Goal: Task Accomplishment & Management: Manage account settings

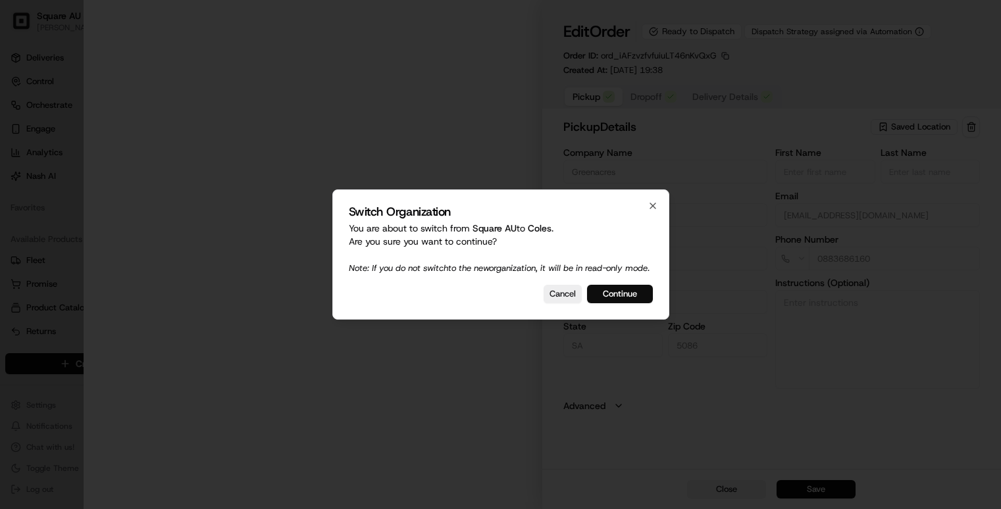
type input "Cnr [PERSON_NAME] amd Floridale Rd Greenacres SA 5086 AU"
click at [640, 303] on button "Continue" at bounding box center [620, 294] width 66 height 18
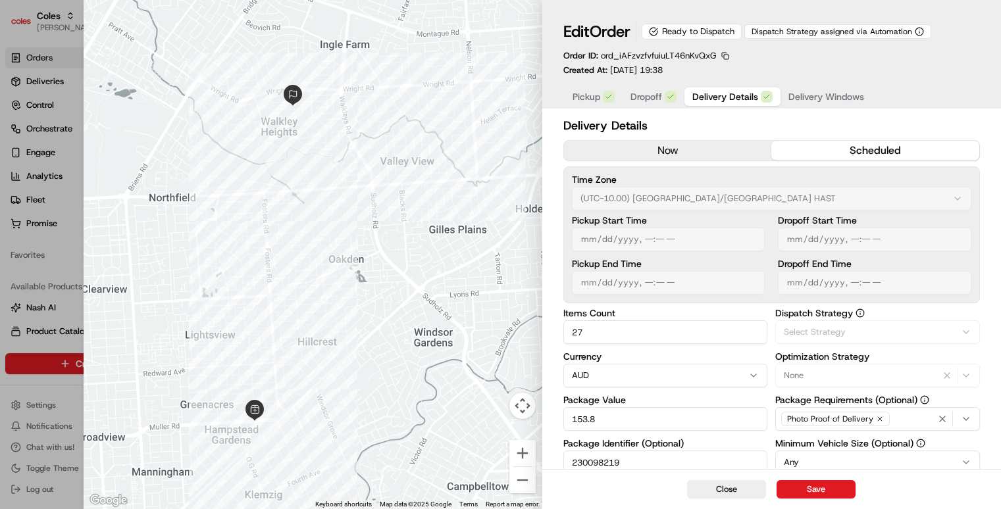
click at [735, 93] on span "Delivery Details" at bounding box center [725, 96] width 66 height 13
click at [798, 97] on span "Delivery Windows" at bounding box center [827, 96] width 76 height 13
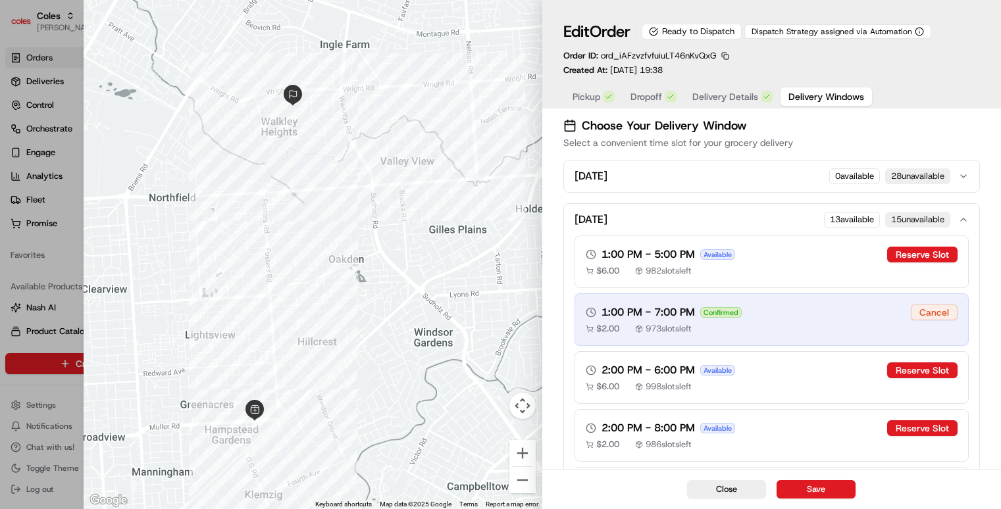
click at [650, 102] on span "Dropoff" at bounding box center [647, 96] width 32 height 13
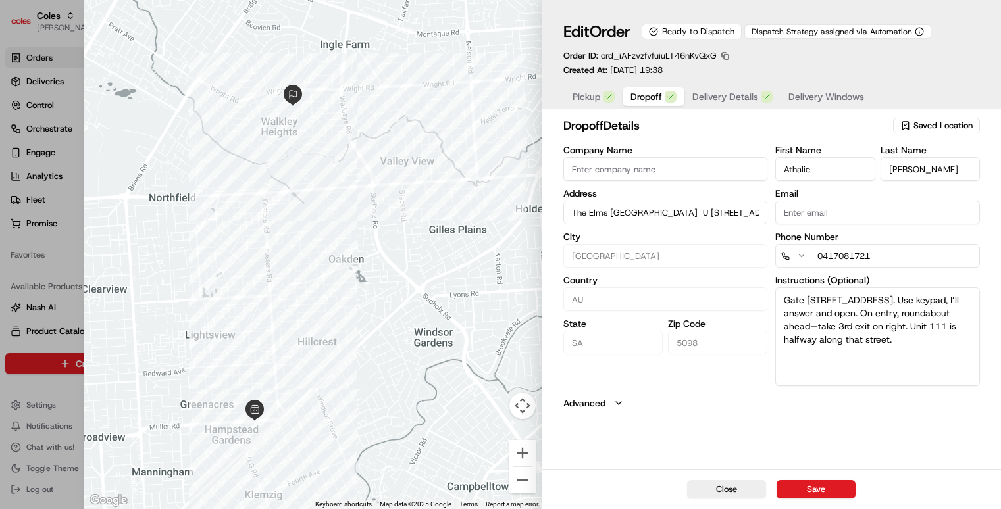
click at [810, 353] on textarea "Gate 1 entry via Homestead Ave, Walkley Heights. Use keypad, I’ll answer and op…" at bounding box center [877, 337] width 205 height 99
type input "+1"
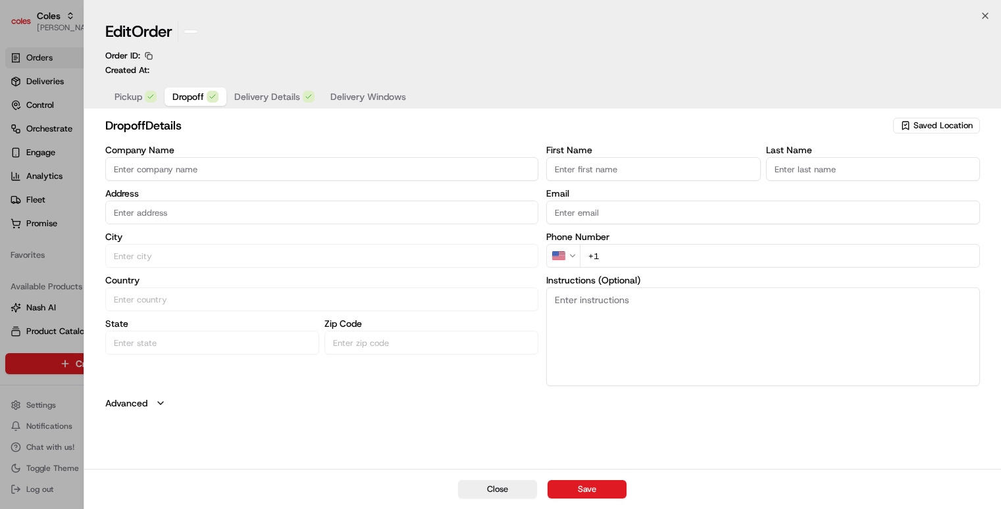
click at [61, 262] on div at bounding box center [500, 254] width 1001 height 509
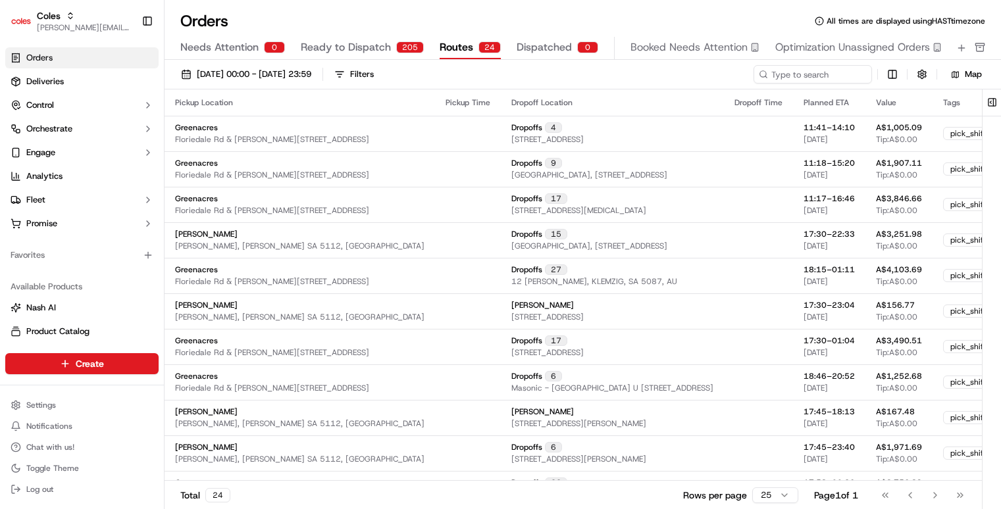
click at [452, 50] on span "Routes" at bounding box center [457, 47] width 34 height 16
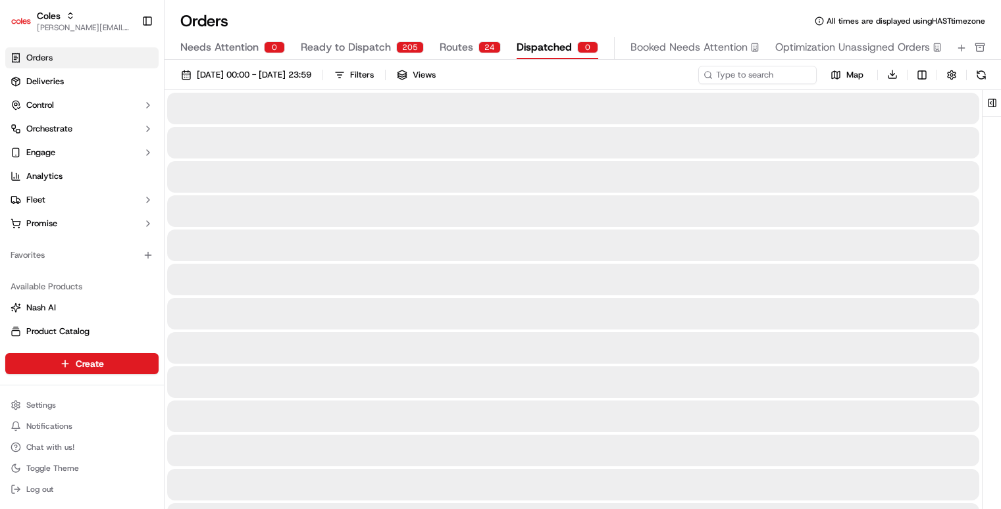
click at [556, 51] on span "Dispatched" at bounding box center [544, 47] width 55 height 16
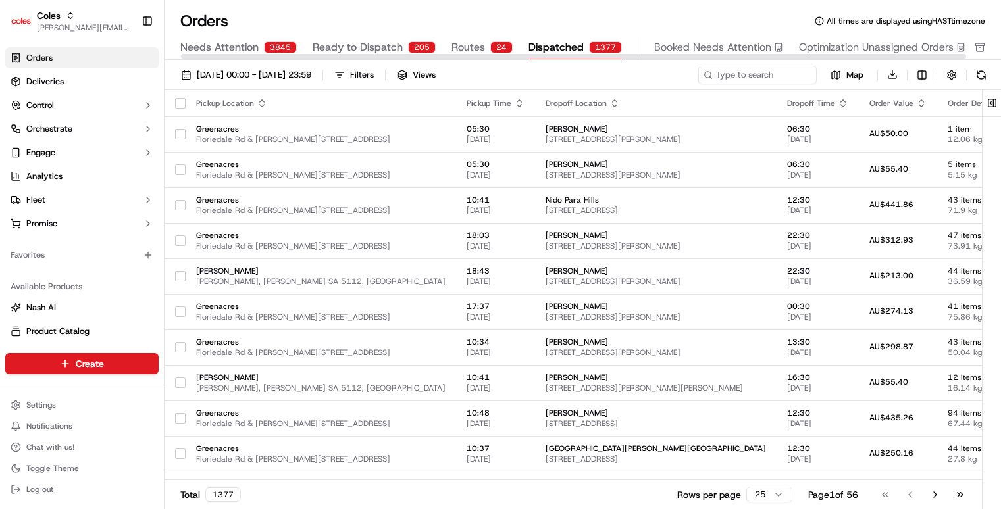
click at [395, 53] on div at bounding box center [573, 56] width 787 height 7
click at [392, 49] on span "Ready to Dispatch" at bounding box center [358, 47] width 90 height 16
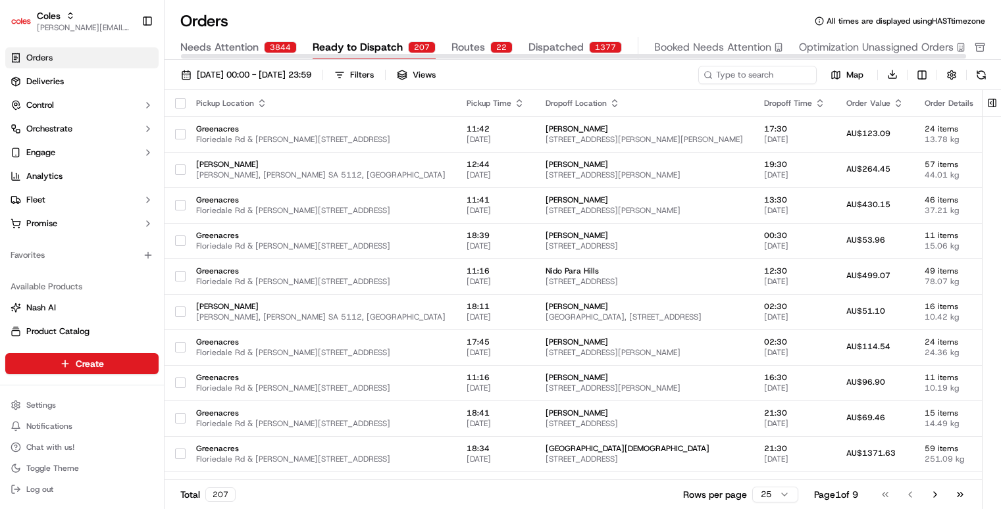
click at [540, 32] on div "Orders All times are displayed using HAST timezone Needs Attention 3844 Ready t…" at bounding box center [583, 35] width 837 height 49
click at [547, 51] on span "Dispatched" at bounding box center [556, 47] width 55 height 16
